Goal: Task Accomplishment & Management: Complete application form

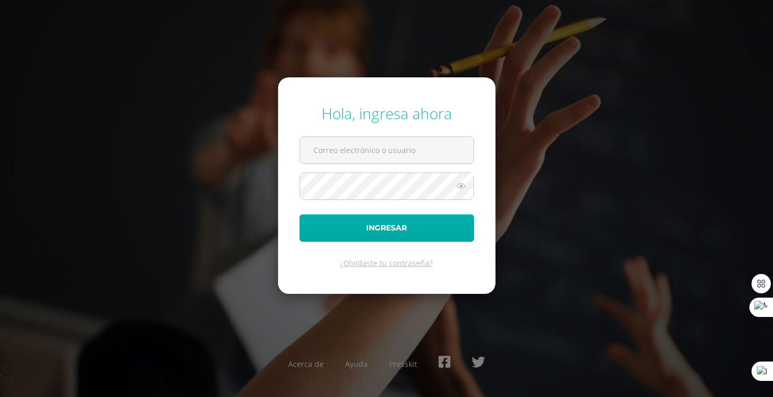
type input "[EMAIL_ADDRESS][DOMAIN_NAME]"
click at [404, 229] on button "Ingresar" at bounding box center [386, 227] width 174 height 27
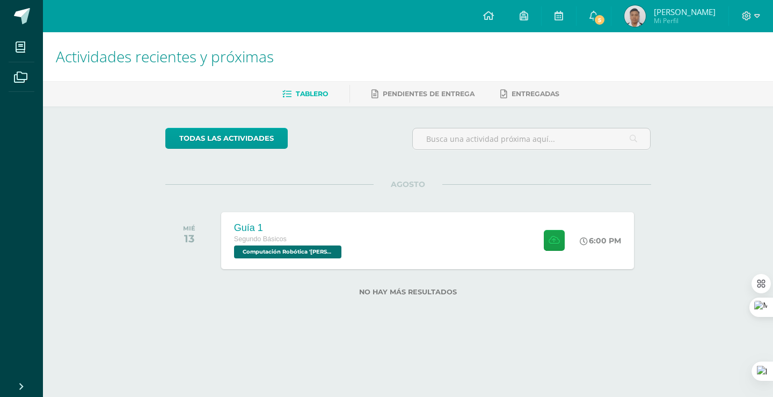
click at [406, 229] on div "Guía 1 Segundo Básicos Computación Robótica 'Newton' 6:00 PM Guía 1 Computación…" at bounding box center [427, 240] width 413 height 57
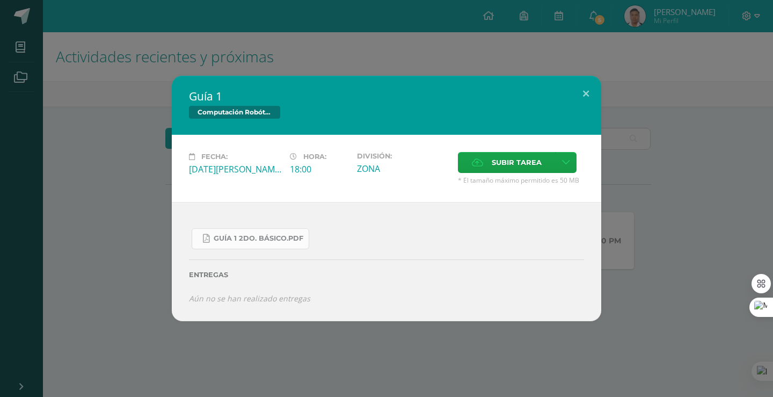
click at [273, 231] on link "Guía 1 2do. Básico.pdf" at bounding box center [251, 238] width 118 height 21
click at [276, 247] on link "Guía 1 2do. Básico.pdf" at bounding box center [251, 238] width 118 height 21
click at [475, 169] on label "Subir tarea" at bounding box center [507, 162] width 98 height 21
click at [0, 0] on input "Subir tarea" at bounding box center [0, 0] width 0 height 0
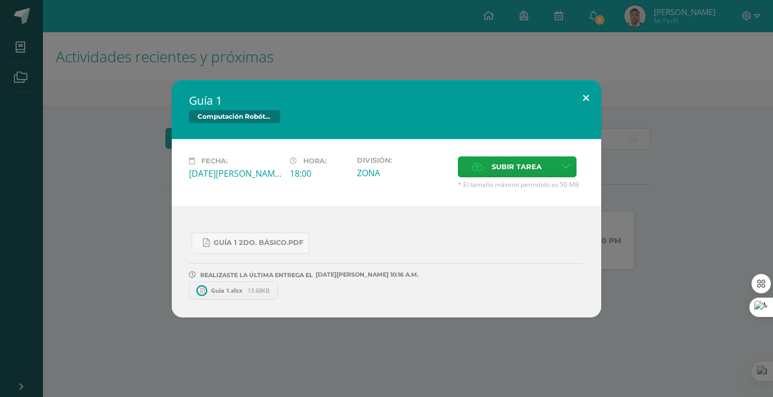
click at [590, 99] on button at bounding box center [585, 98] width 31 height 36
